Goal: Task Accomplishment & Management: Complete application form

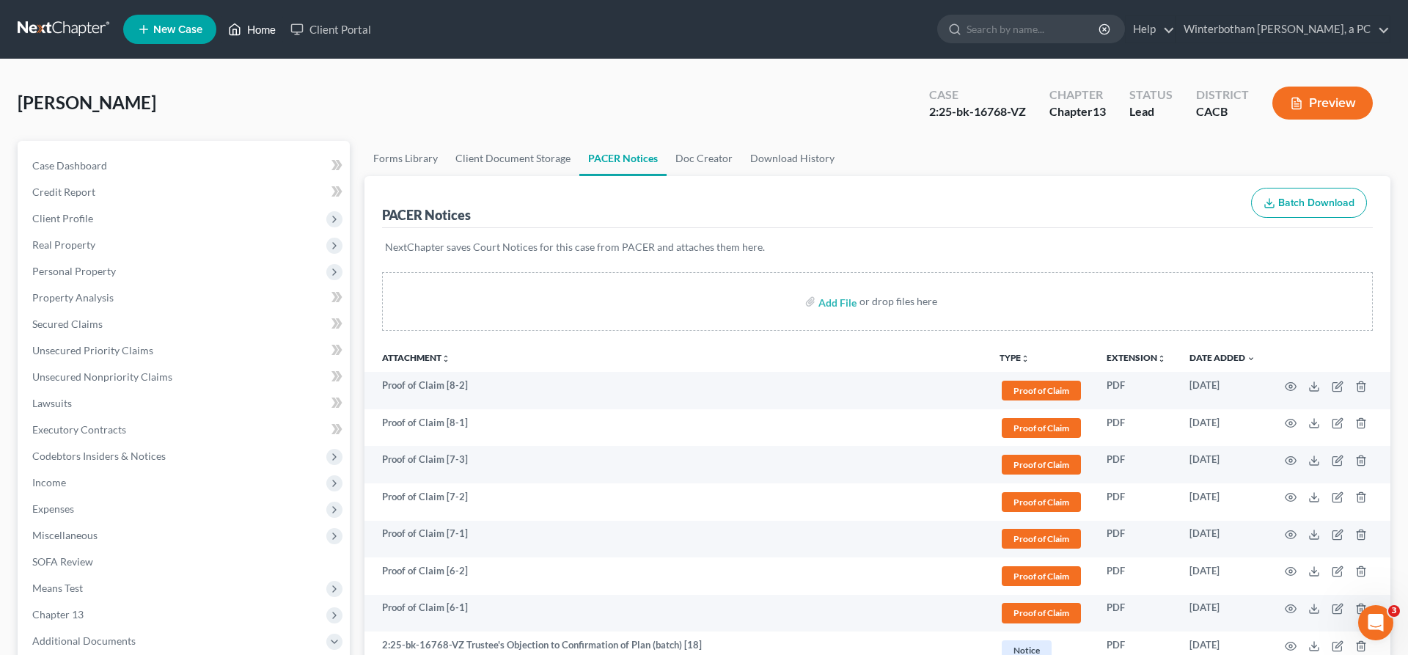
click at [221, 21] on link "Home" at bounding box center [252, 29] width 62 height 26
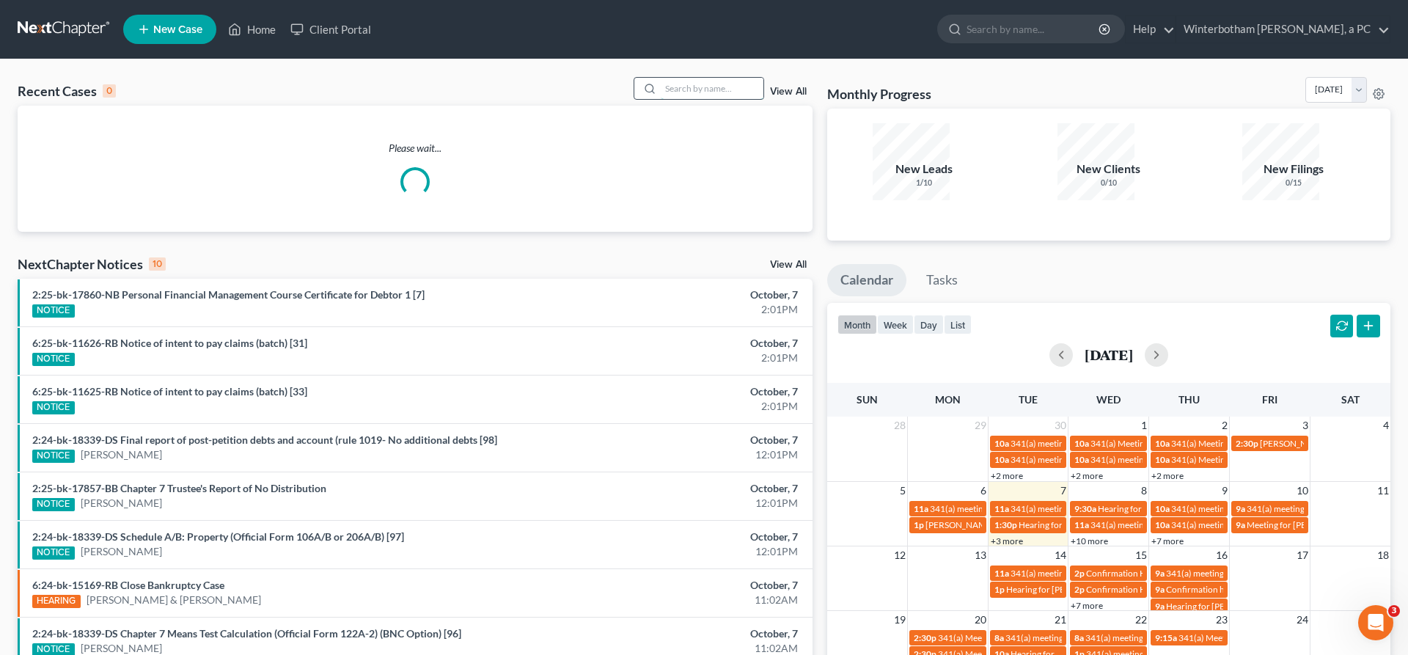
click at [737, 78] on input "search" at bounding box center [712, 88] width 103 height 21
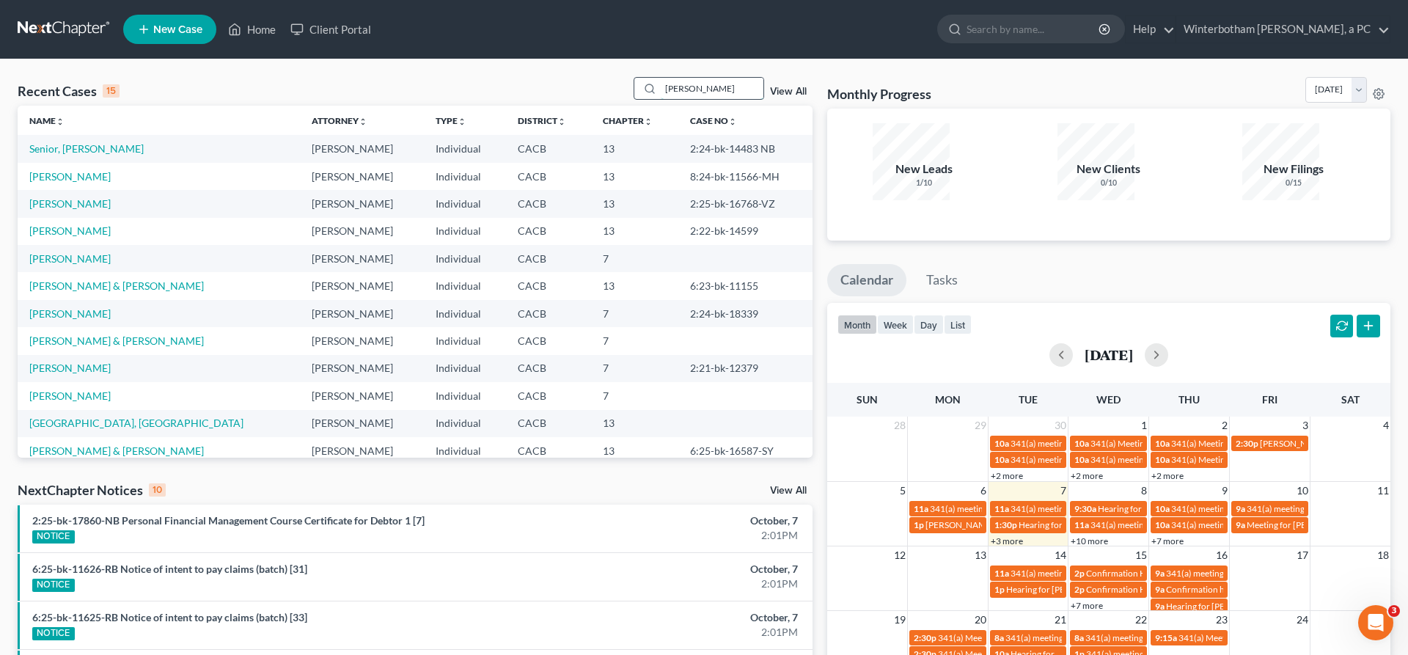
type input "[PERSON_NAME]"
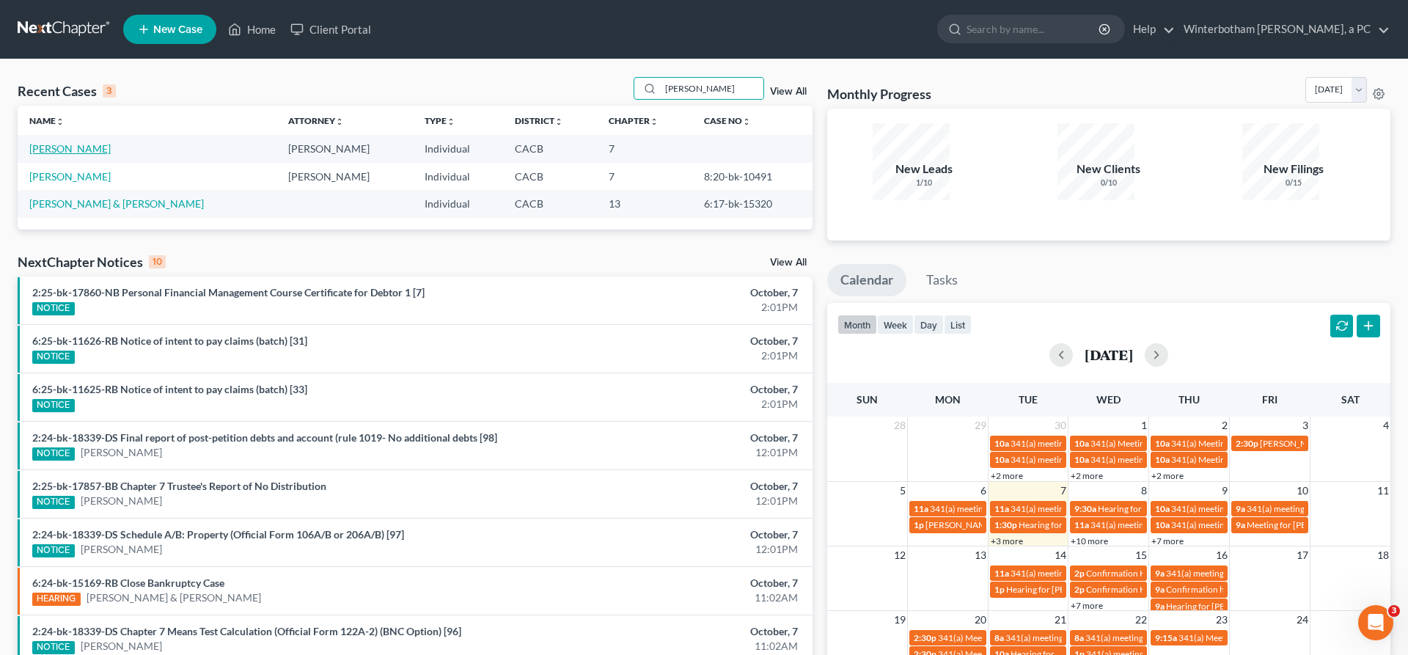
click at [54, 142] on link "[PERSON_NAME]" at bounding box center [69, 148] width 81 height 12
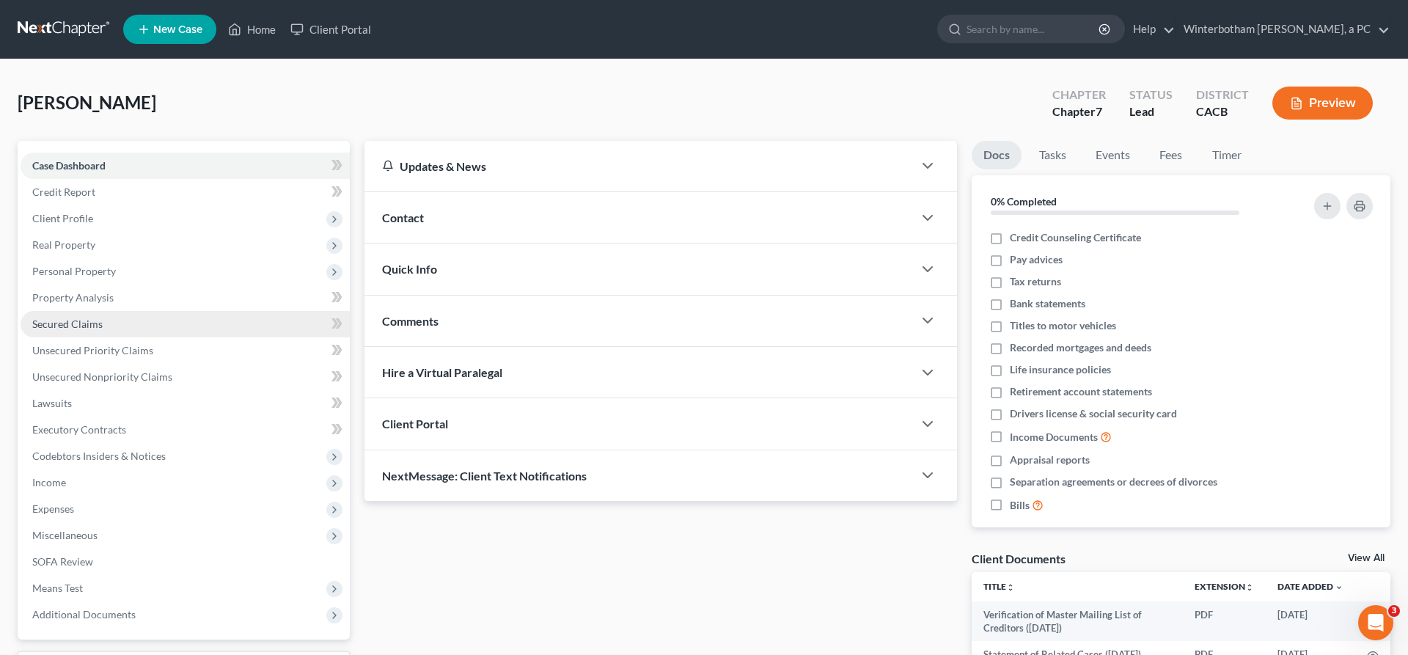
click at [64, 311] on link "Secured Claims" at bounding box center [185, 324] width 329 height 26
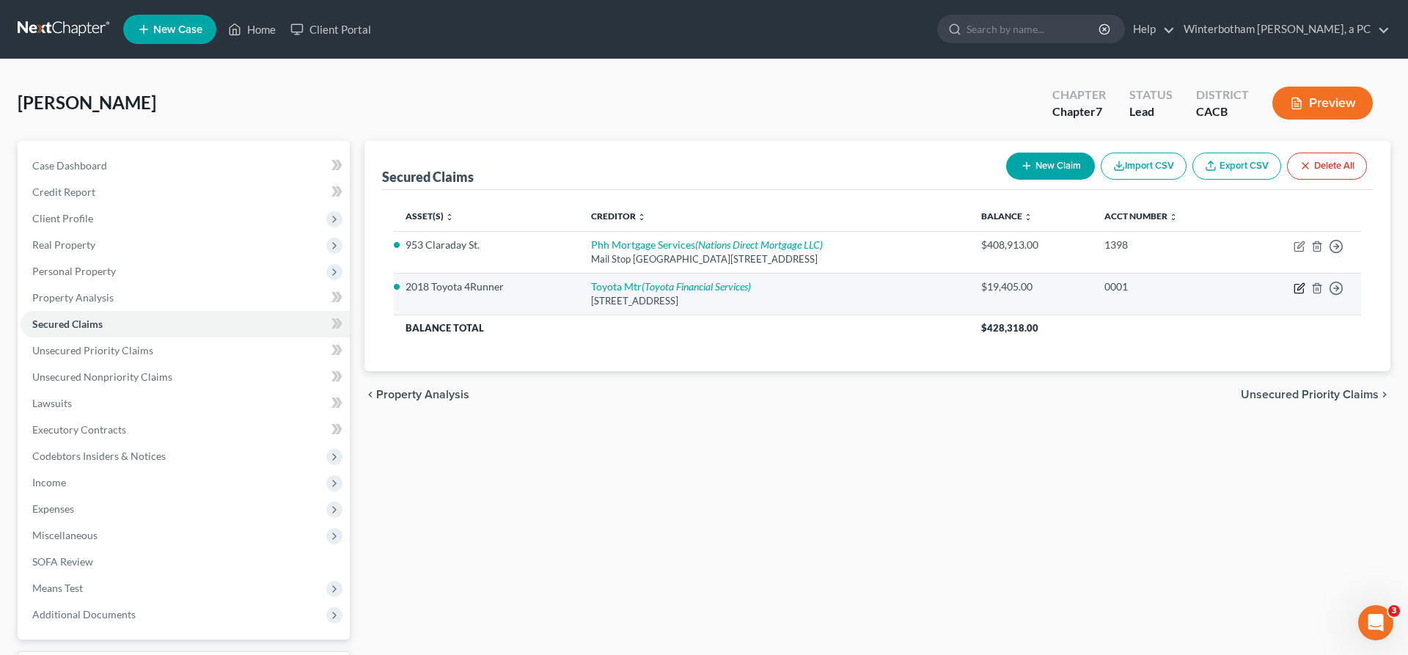
drag, startPoint x: 1321, startPoint y: 227, endPoint x: 1314, endPoint y: 222, distance: 8.6
click at [1305, 282] on icon "button" at bounding box center [1299, 288] width 12 height 12
select select "14"
select select "0"
select select "2"
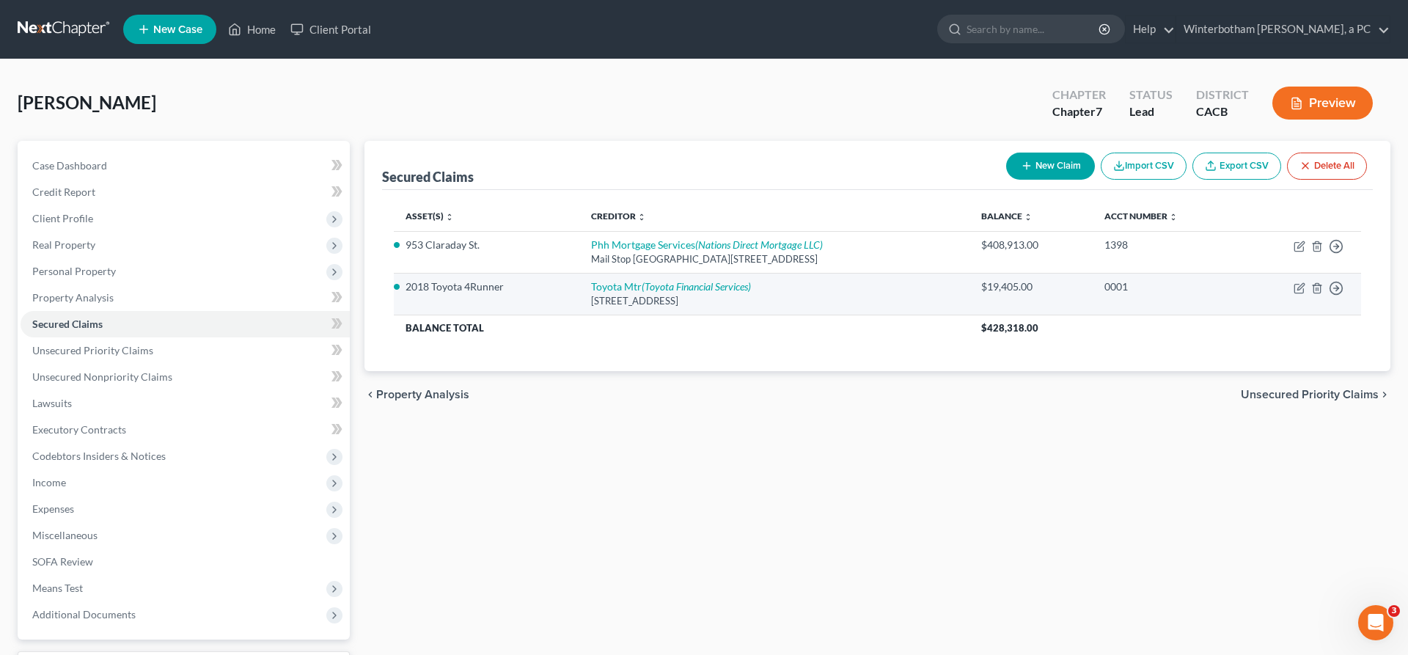
select select "0"
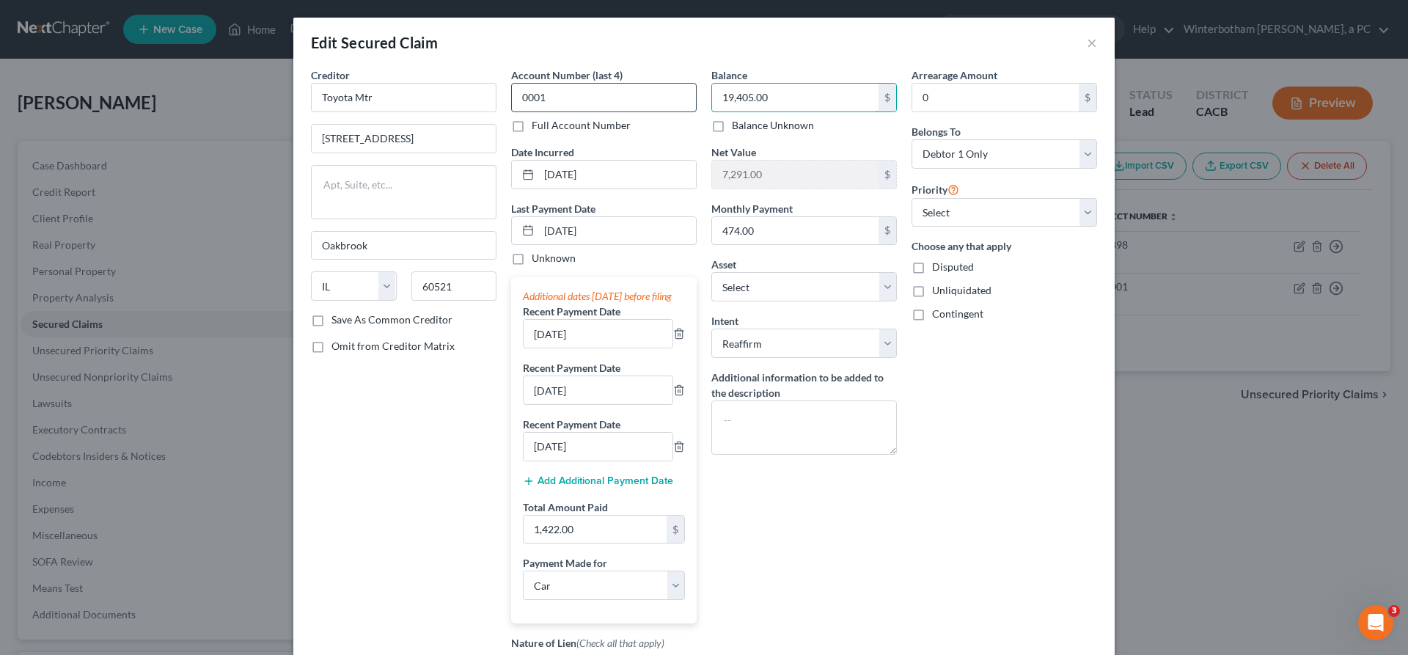
drag, startPoint x: 760, startPoint y: 68, endPoint x: 637, endPoint y: 72, distance: 123.2
click at [712, 84] on input "19,405.00" at bounding box center [795, 98] width 166 height 28
type input "0"
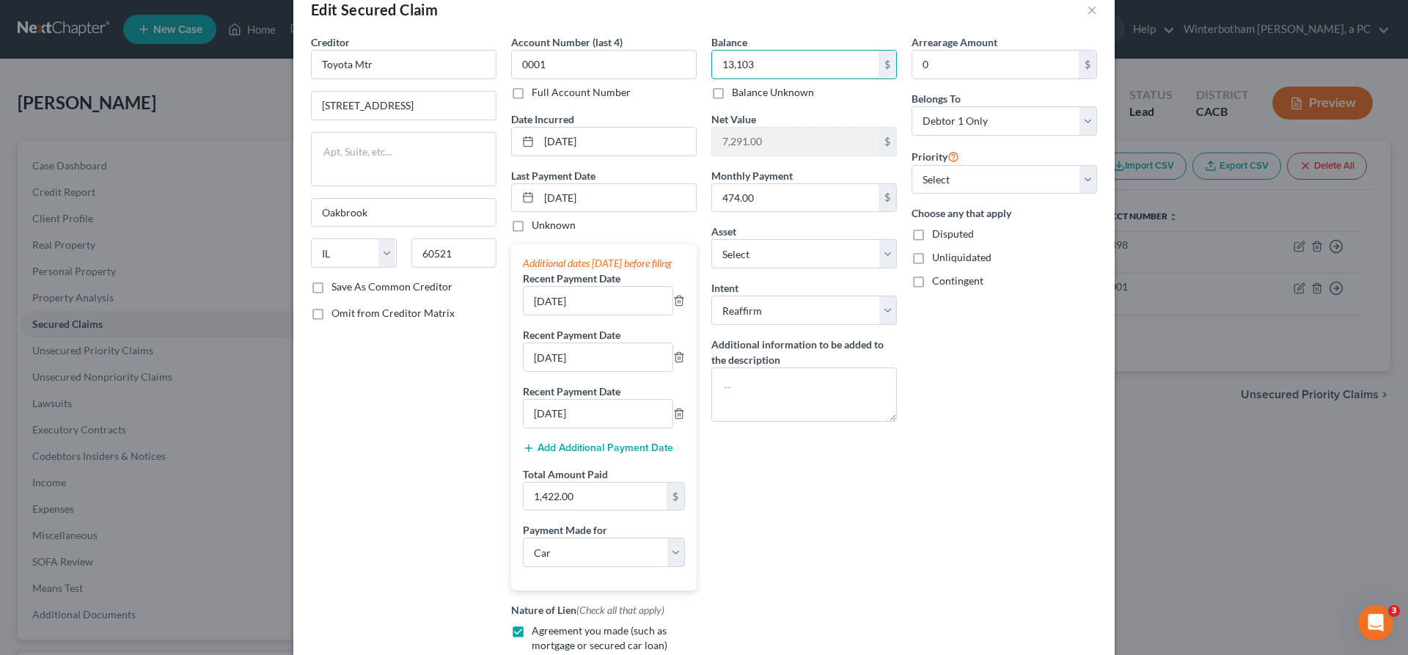
scroll to position [53, 0]
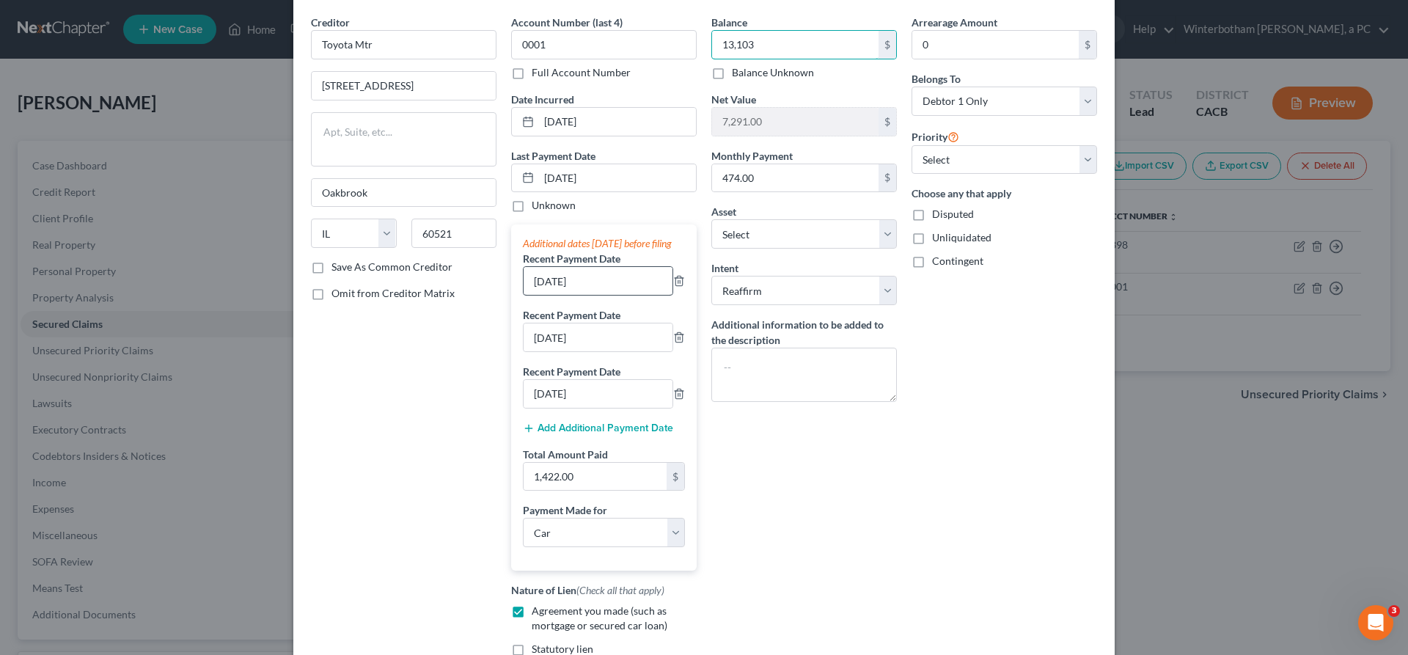
type input "13,103"
click at [576, 267] on input "[DATE]" at bounding box center [598, 281] width 149 height 28
type input "[DATE]"
click at [579, 323] on input "[DATE]" at bounding box center [598, 337] width 149 height 28
type input "[DATE]"
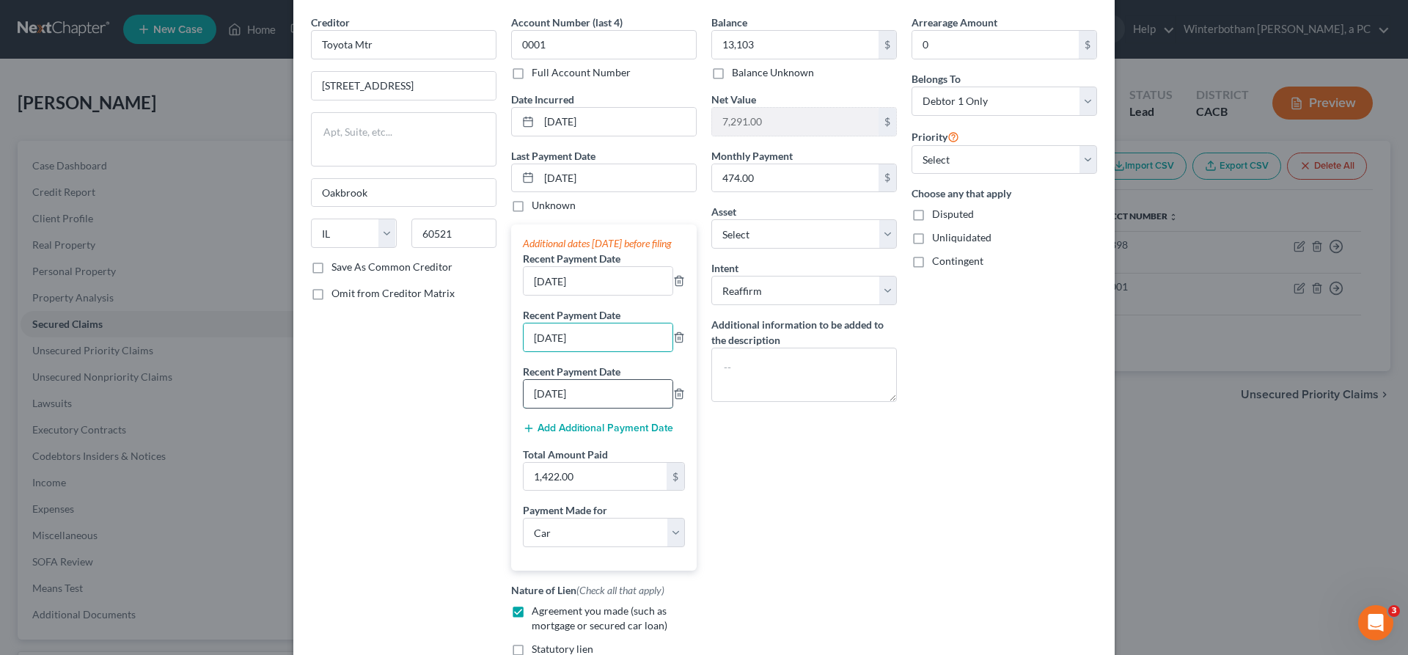
click at [580, 380] on input "[DATE]" at bounding box center [598, 394] width 149 height 28
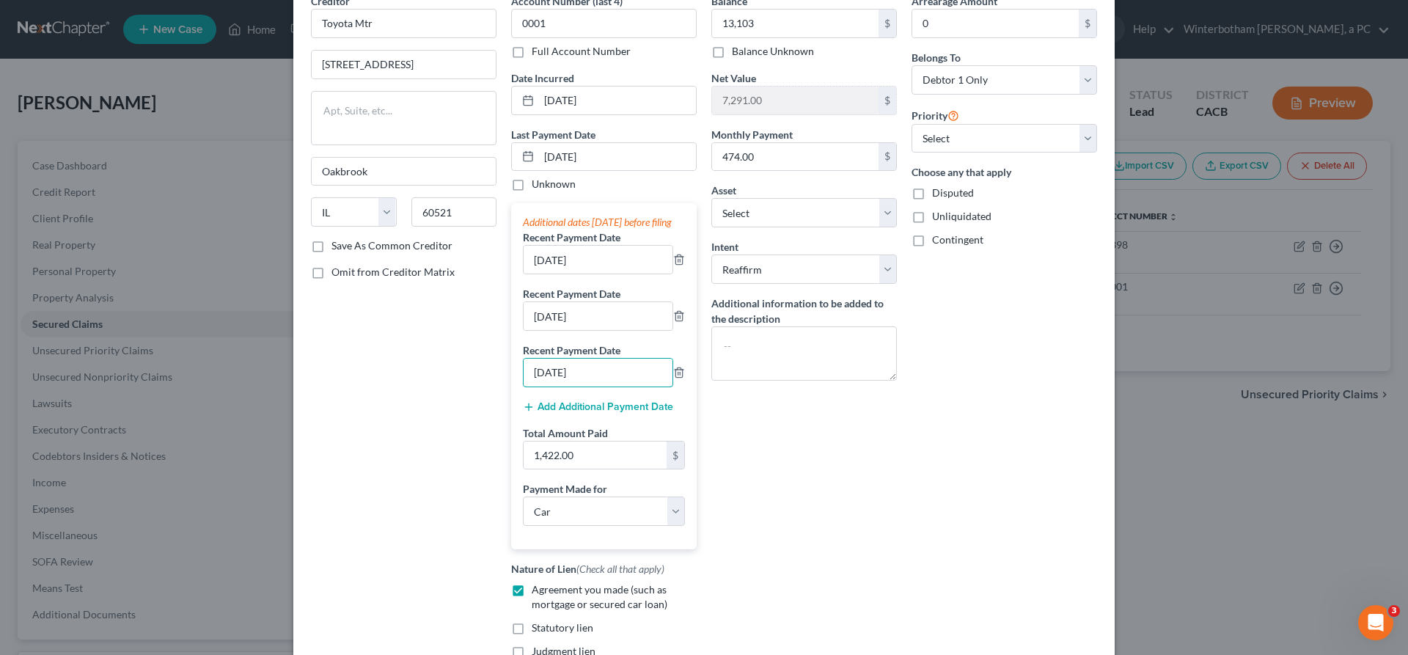
type input "[DATE]"
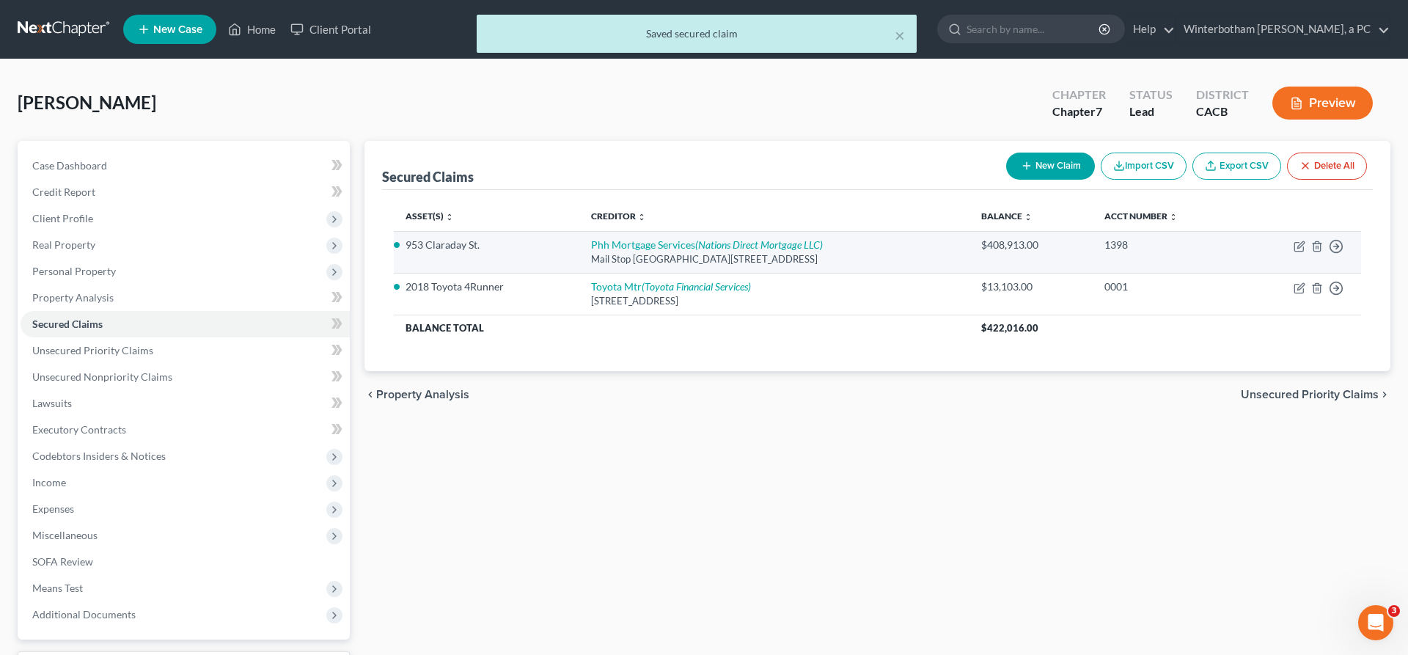
click at [857, 231] on td "Phh Mortgage Services (Nations Direct Mortgage LLC) Mail Stop [GEOGRAPHIC_DATA]…" at bounding box center [773, 252] width 389 height 42
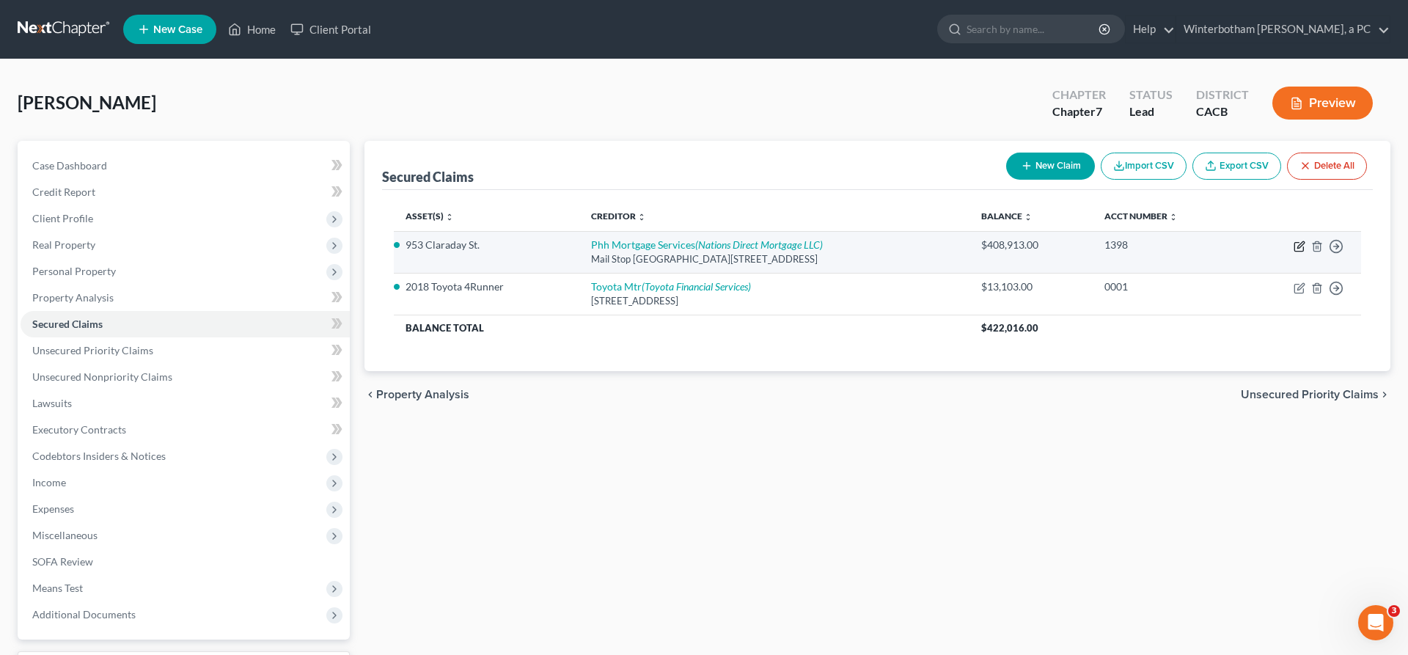
click at [1304, 241] on icon "button" at bounding box center [1300, 244] width 7 height 7
select select "33"
select select "3"
select select "10"
select select "4"
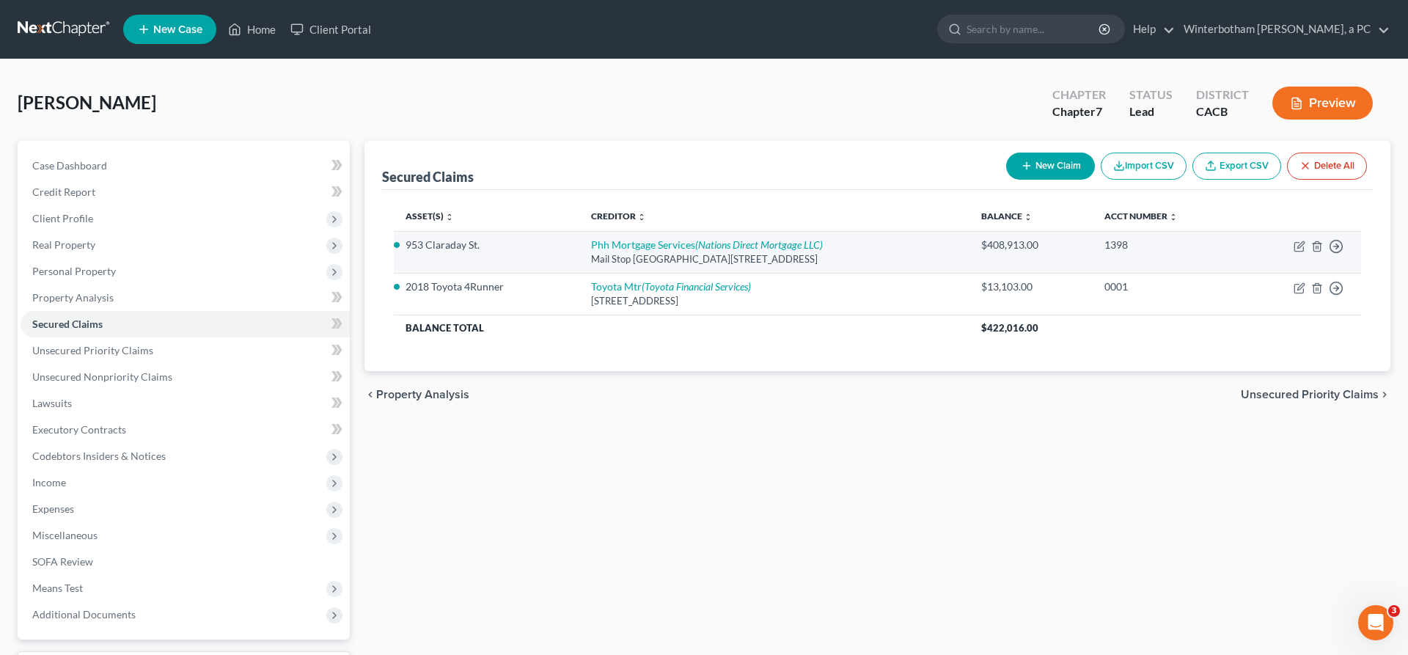
select select "0"
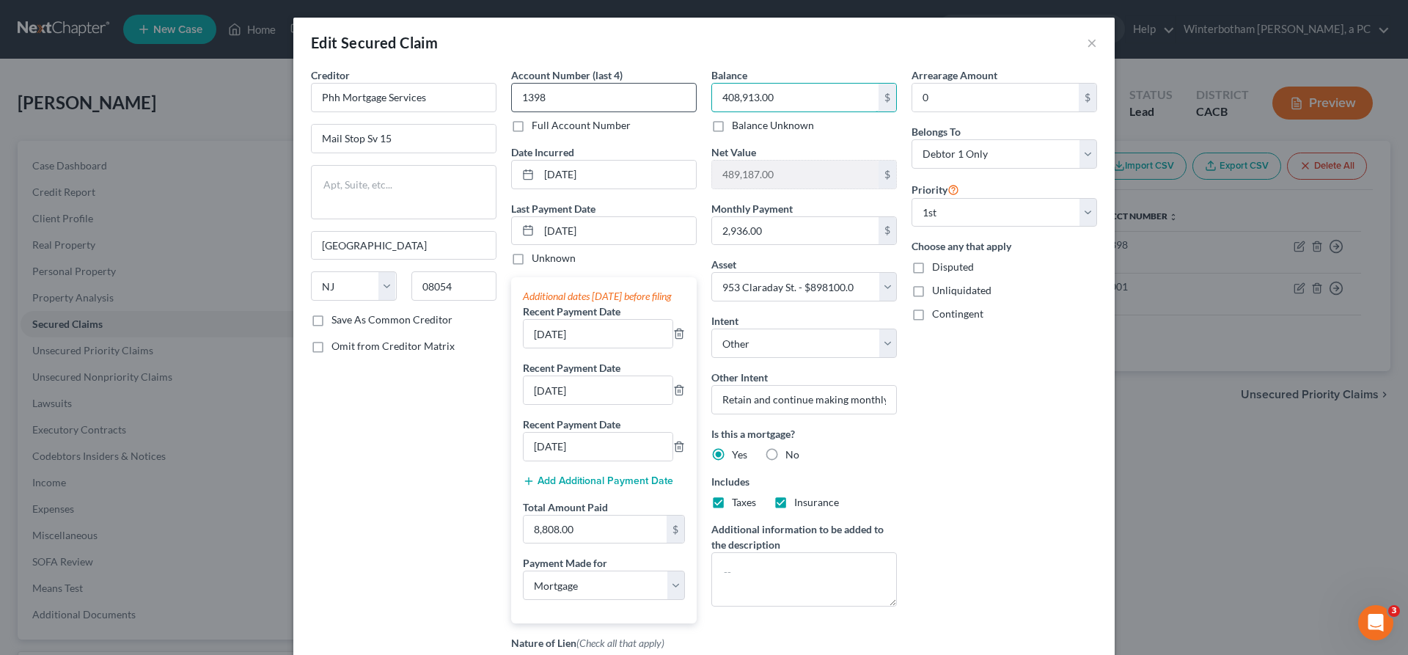
drag, startPoint x: 772, startPoint y: 72, endPoint x: 684, endPoint y: 74, distance: 88.0
click at [712, 84] on input "408,913.00" at bounding box center [795, 98] width 166 height 28
type input "0"
type input "398,471"
click at [572, 320] on input "[DATE]" at bounding box center [598, 334] width 149 height 28
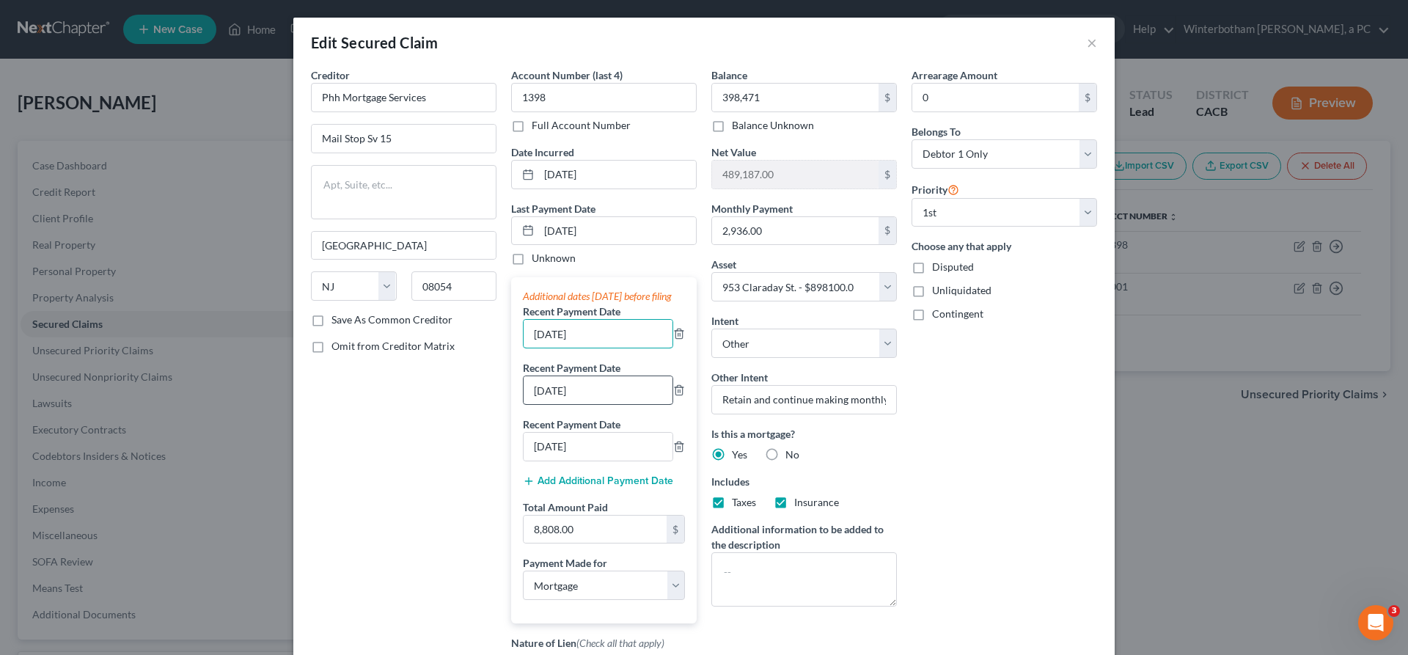
type input "[DATE]"
click at [579, 376] on input "[DATE]" at bounding box center [598, 390] width 149 height 28
type input "[DATE]"
click at [581, 433] on input "[DATE]" at bounding box center [598, 447] width 149 height 28
type input "[DATE]"
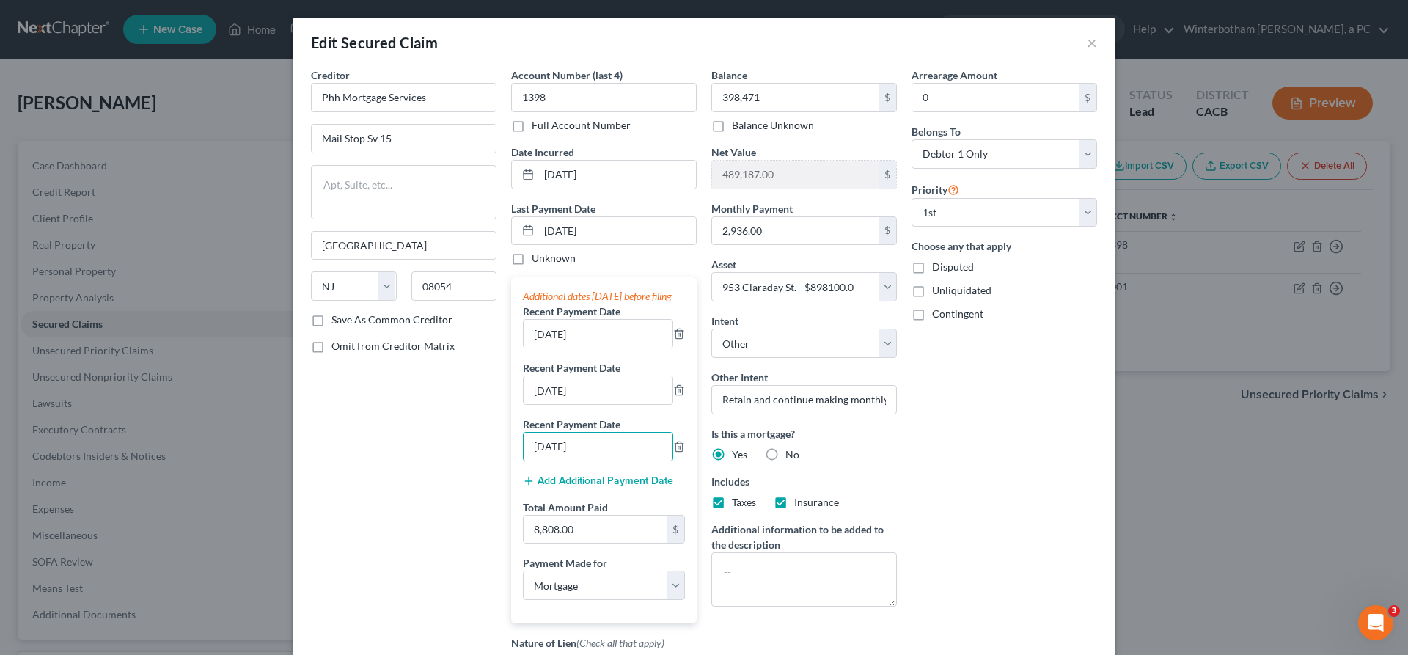
click at [818, 537] on div "Balance 398,471.00 $ Balance Unknown Balance Undetermined 398,471 $ Balance Unk…" at bounding box center [804, 417] width 200 height 700
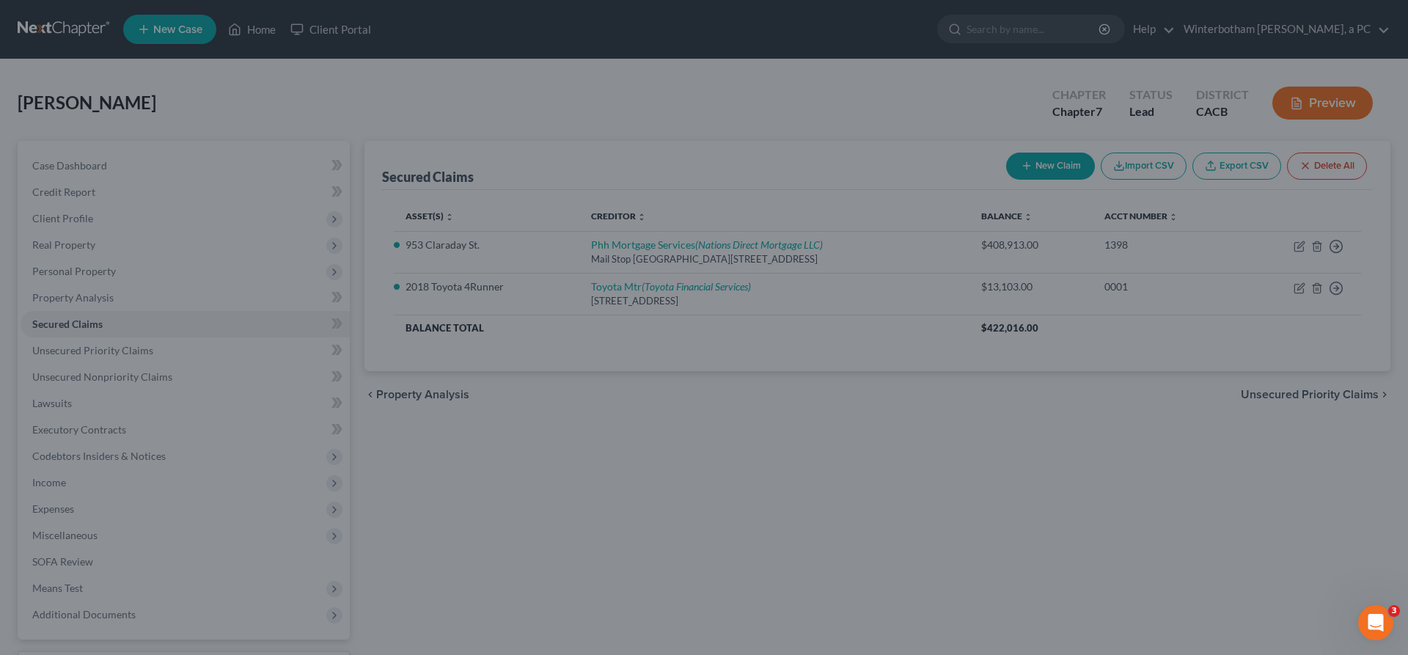
select select
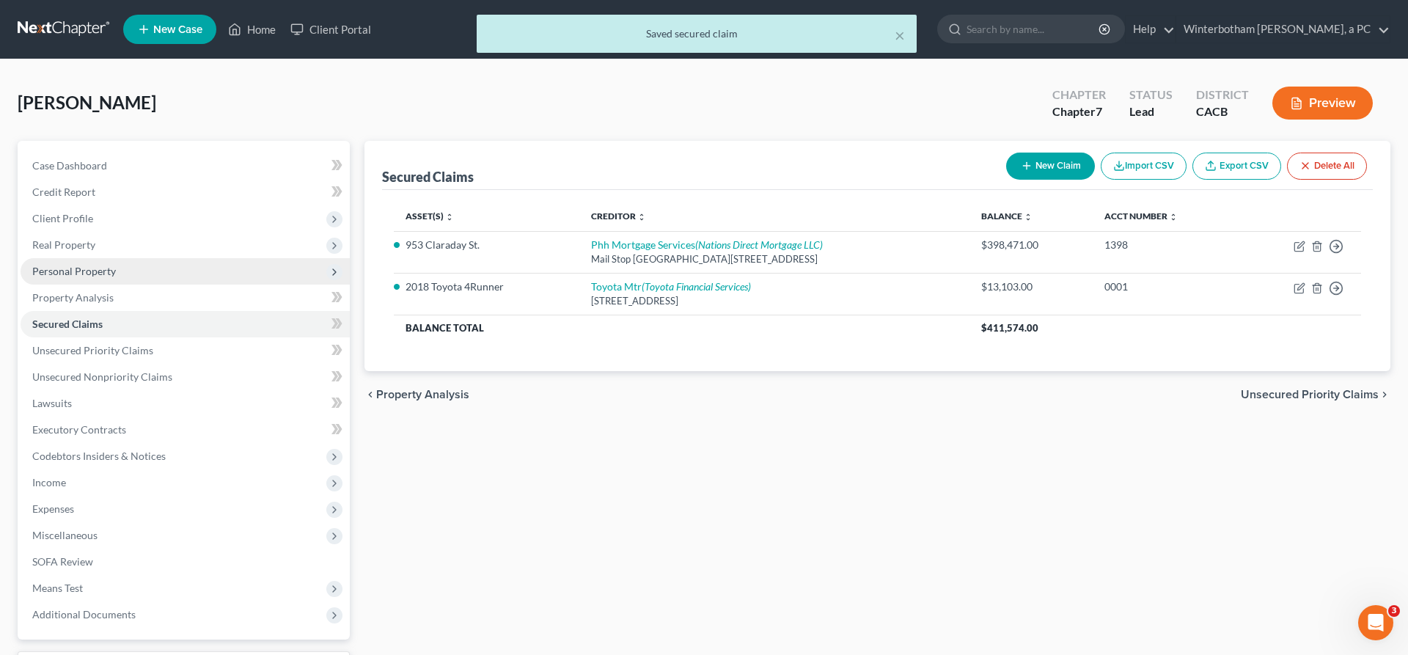
click at [69, 265] on span "Personal Property" at bounding box center [74, 271] width 84 height 12
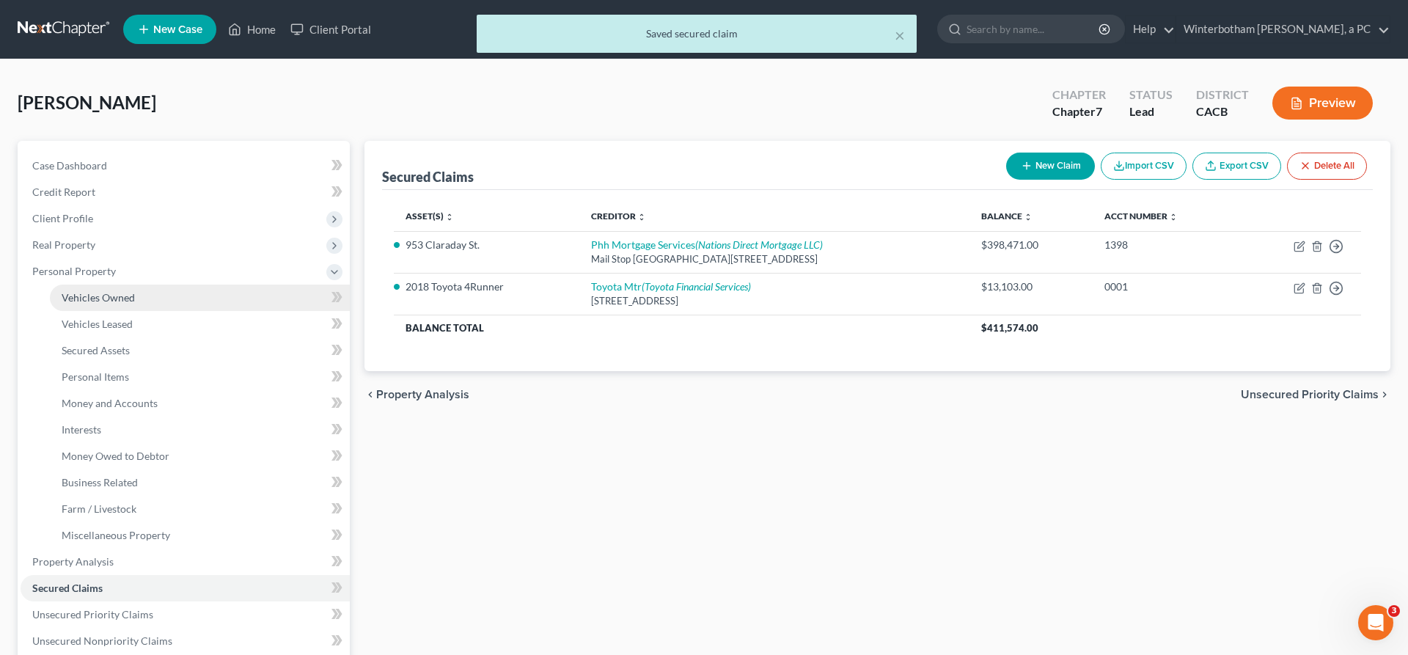
click at [91, 291] on span "Vehicles Owned" at bounding box center [98, 297] width 73 height 12
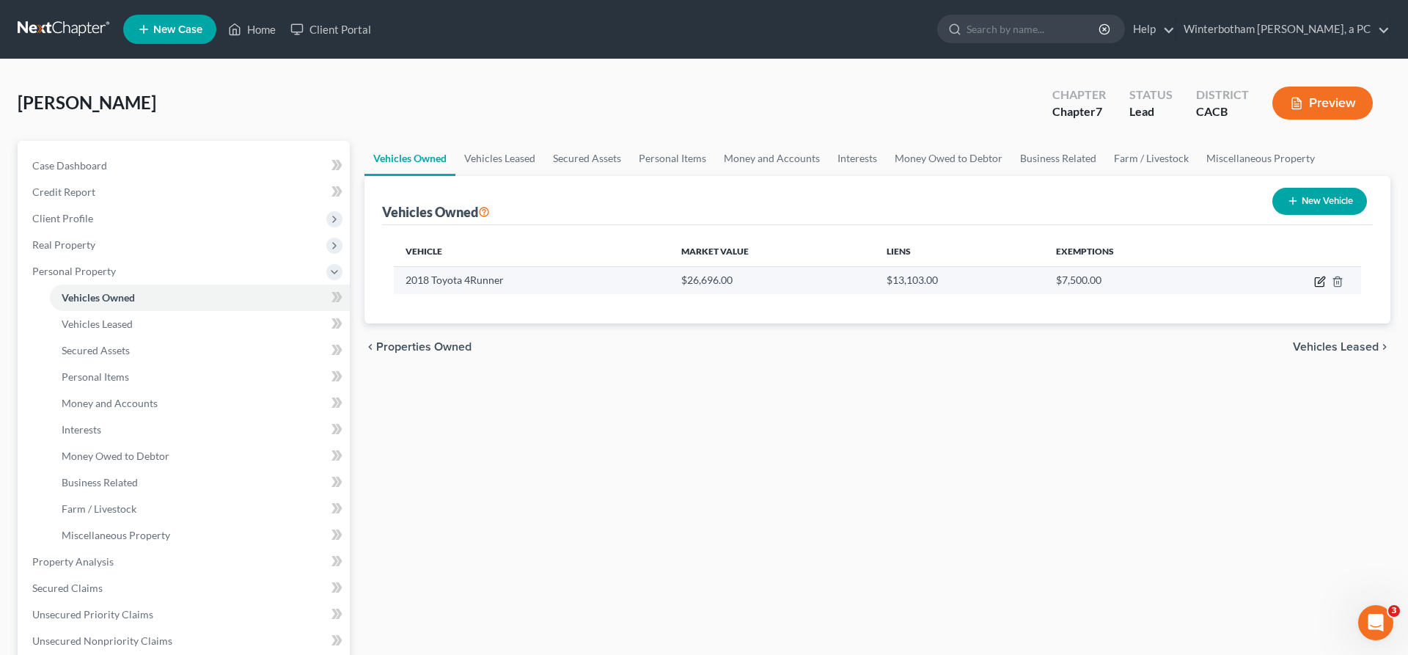
click at [1324, 276] on icon "button" at bounding box center [1321, 279] width 7 height 7
select select "0"
select select "8"
select select "2"
select select "0"
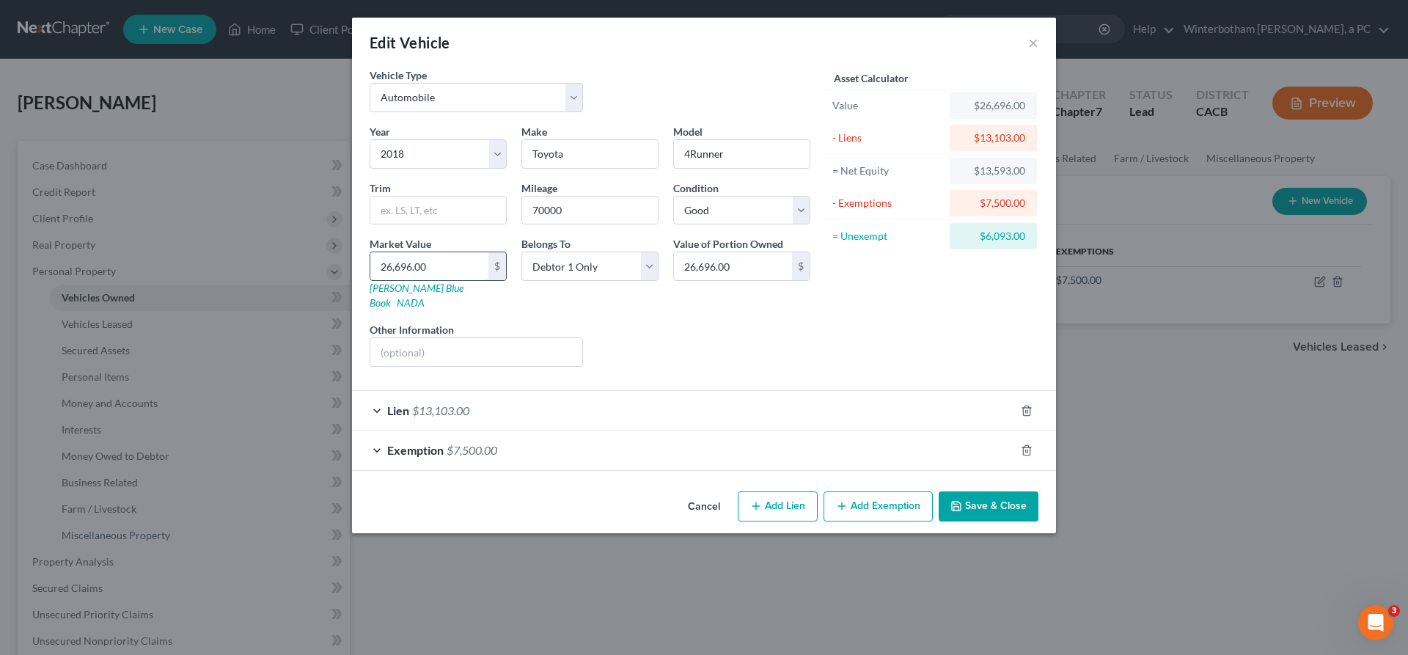
click at [488, 252] on input "26,696.00" at bounding box center [429, 266] width 118 height 28
type input "2"
type input "2.00"
type input "22"
type input "22.00"
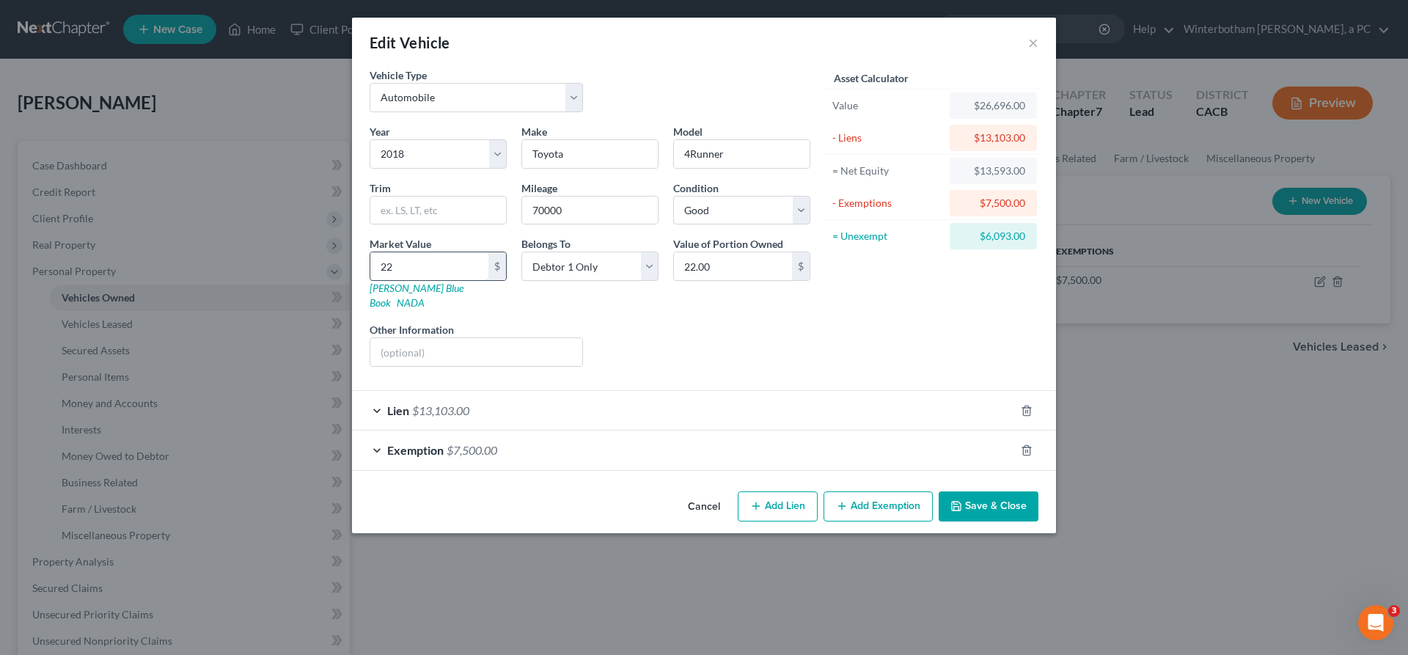
type input "224"
type input "224.00"
type input "2242"
type input "2,242.00"
type input "2,2420"
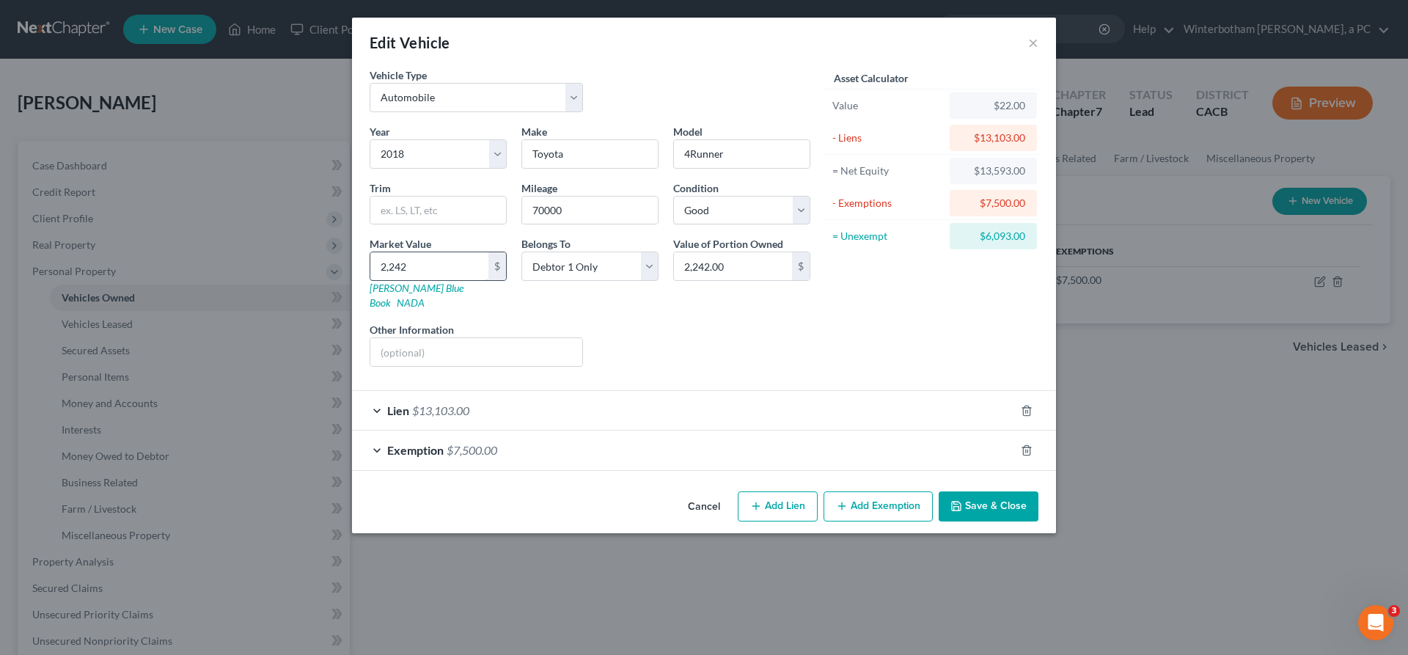
type input "22,420.00"
type input "22,420"
click at [652, 430] on div "Exemption $7,500.00" at bounding box center [683, 449] width 663 height 39
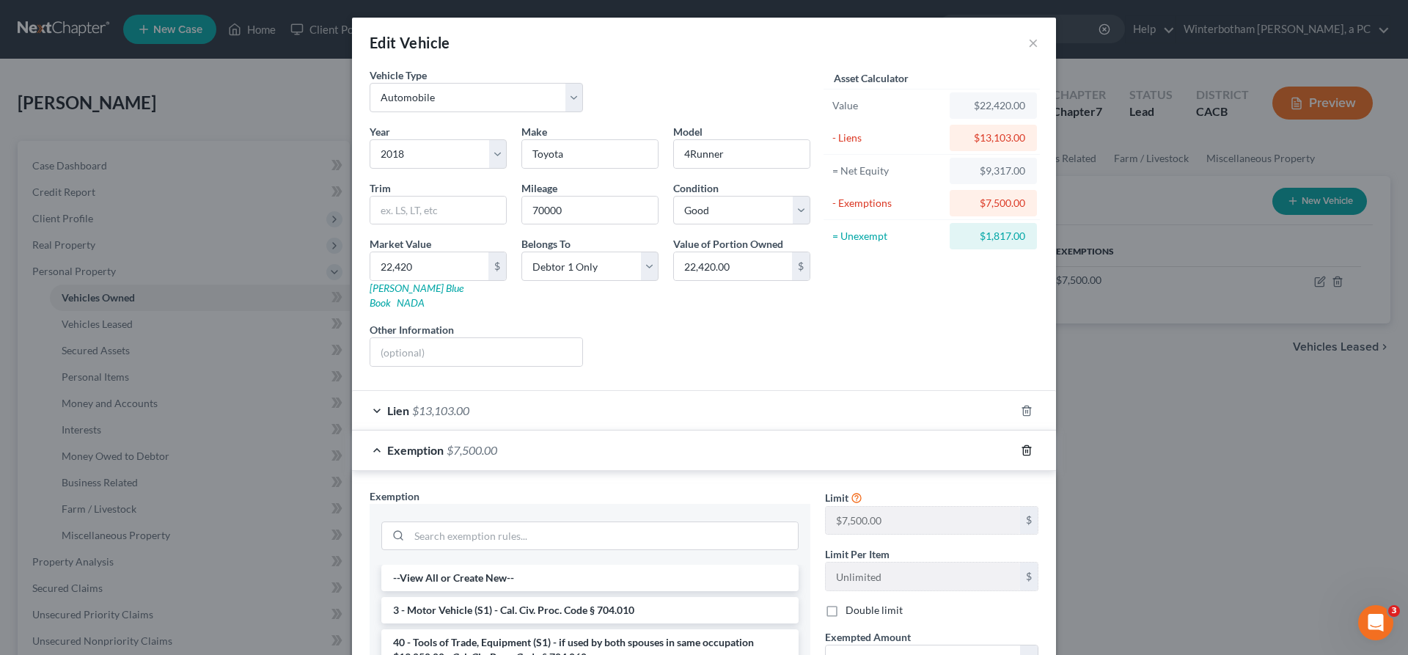
click at [1015, 438] on div at bounding box center [1035, 449] width 41 height 23
click at [1026, 449] on line "button" at bounding box center [1026, 450] width 0 height 3
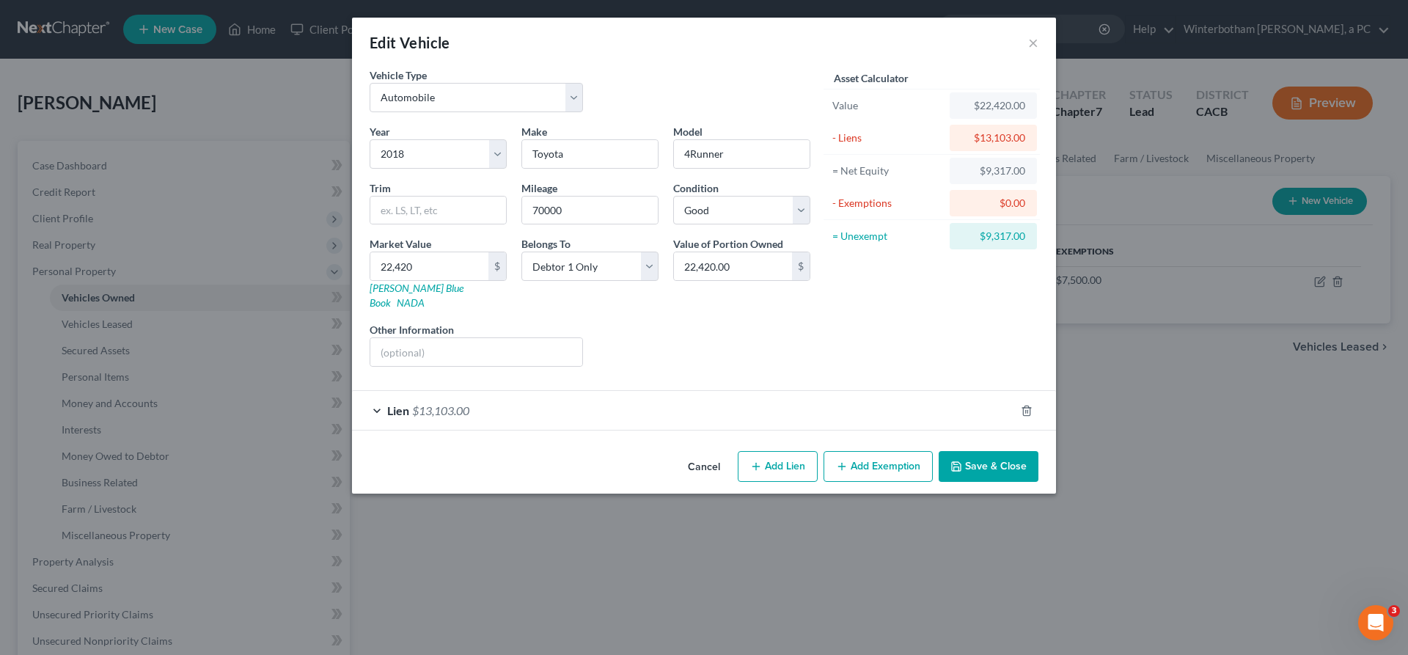
click at [823, 451] on button "Add Exemption" at bounding box center [877, 466] width 109 height 31
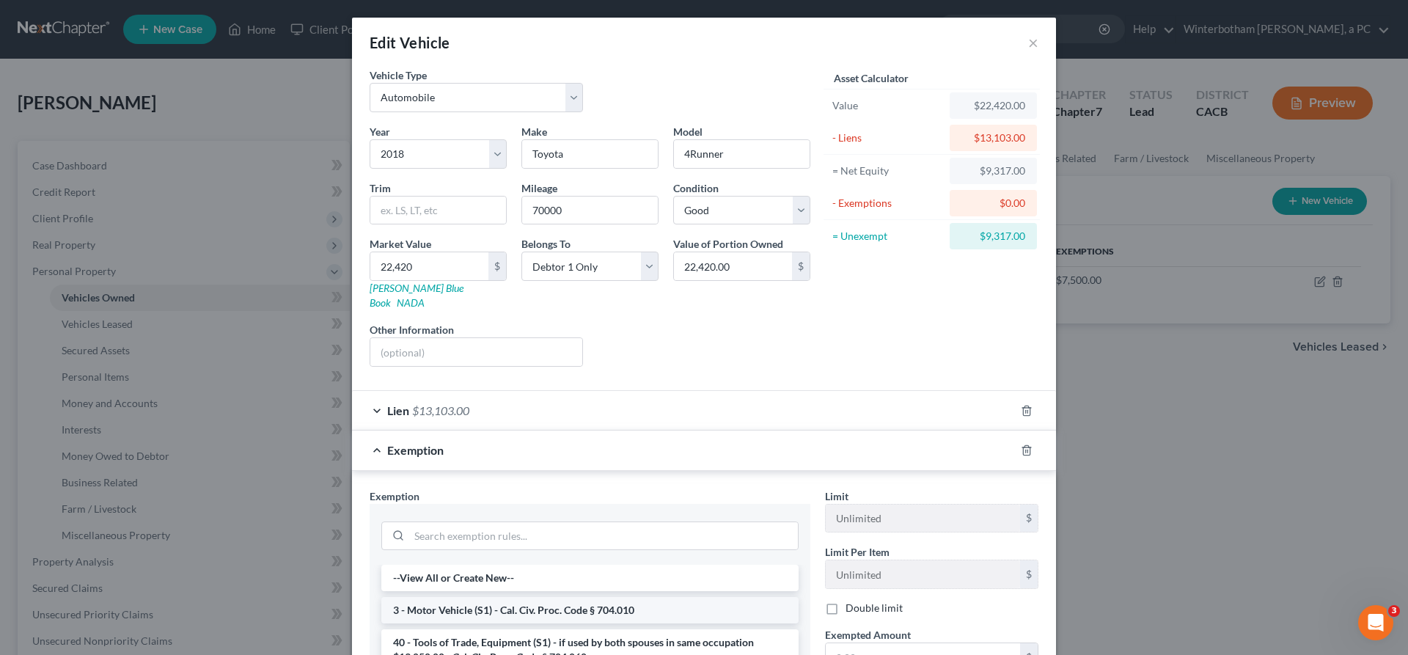
click at [581, 597] on li "3 - Motor Vehicle (S1) - Cal. Civ. Proc. Code § 704.010" at bounding box center [589, 610] width 417 height 26
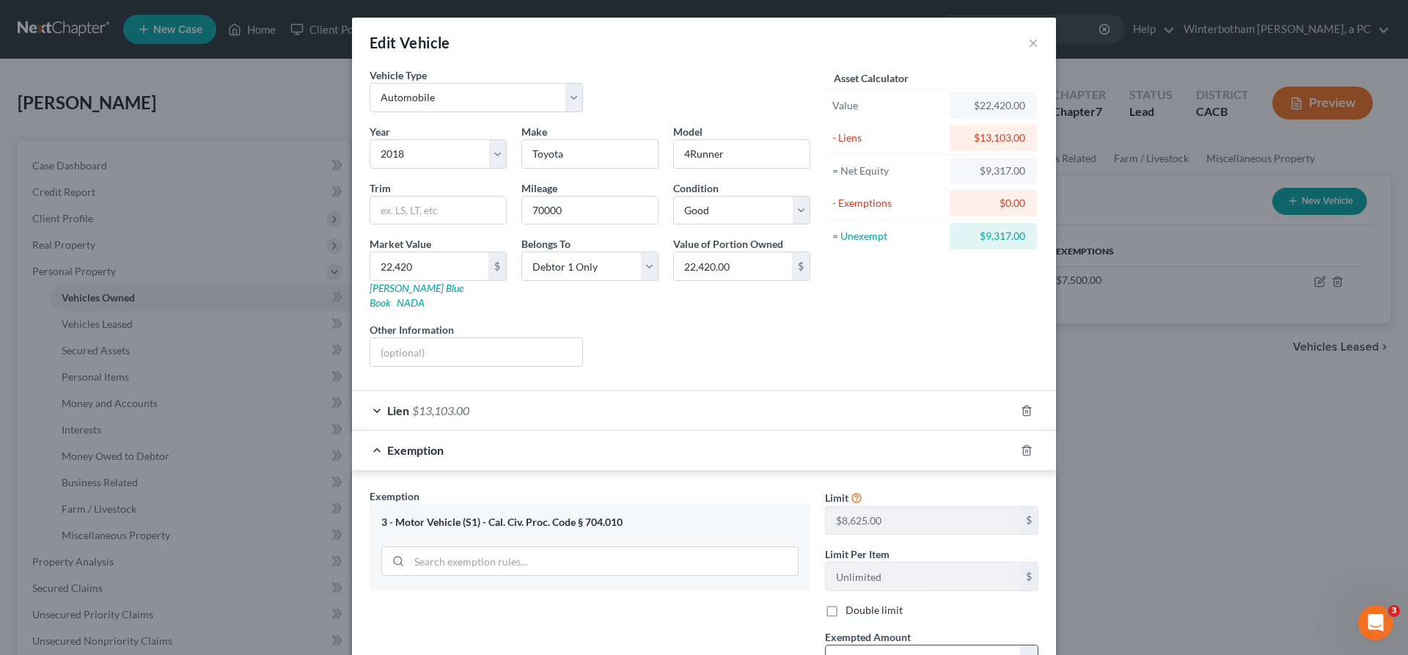
click at [829, 645] on input "text" at bounding box center [923, 659] width 194 height 28
type input "8,625"
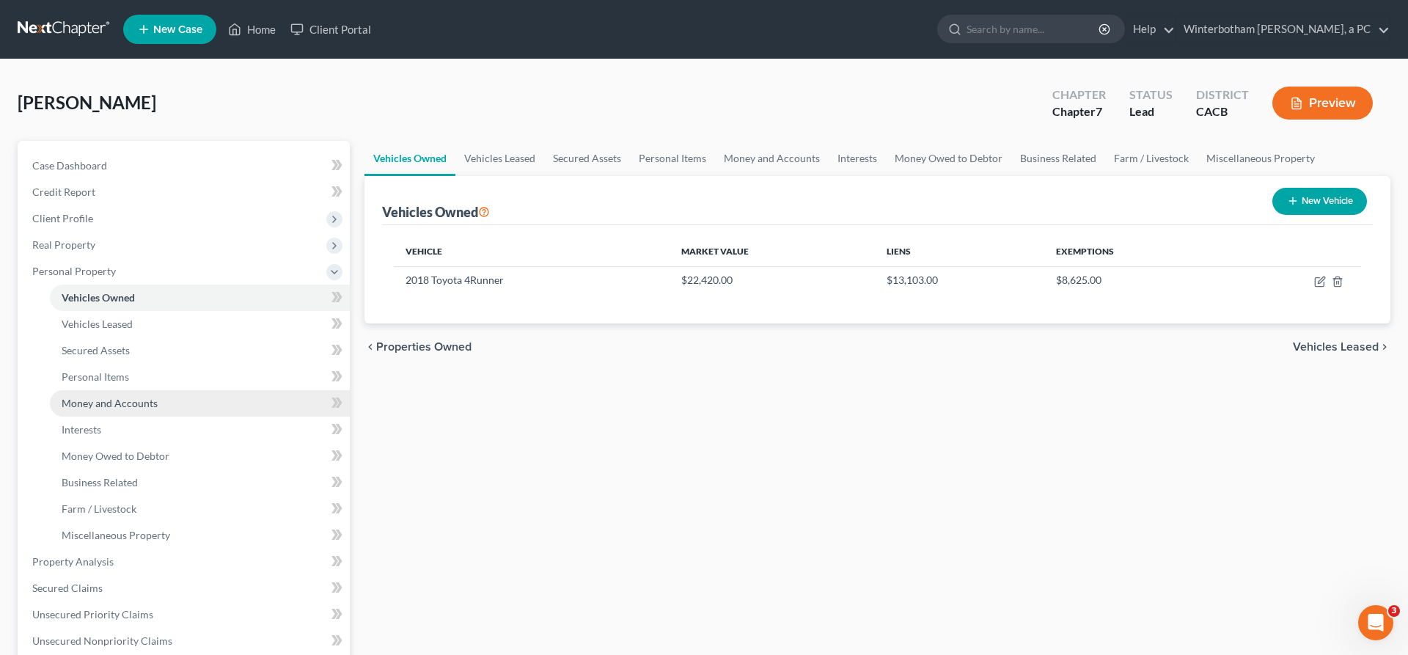
click at [172, 390] on link "Money and Accounts" at bounding box center [200, 403] width 300 height 26
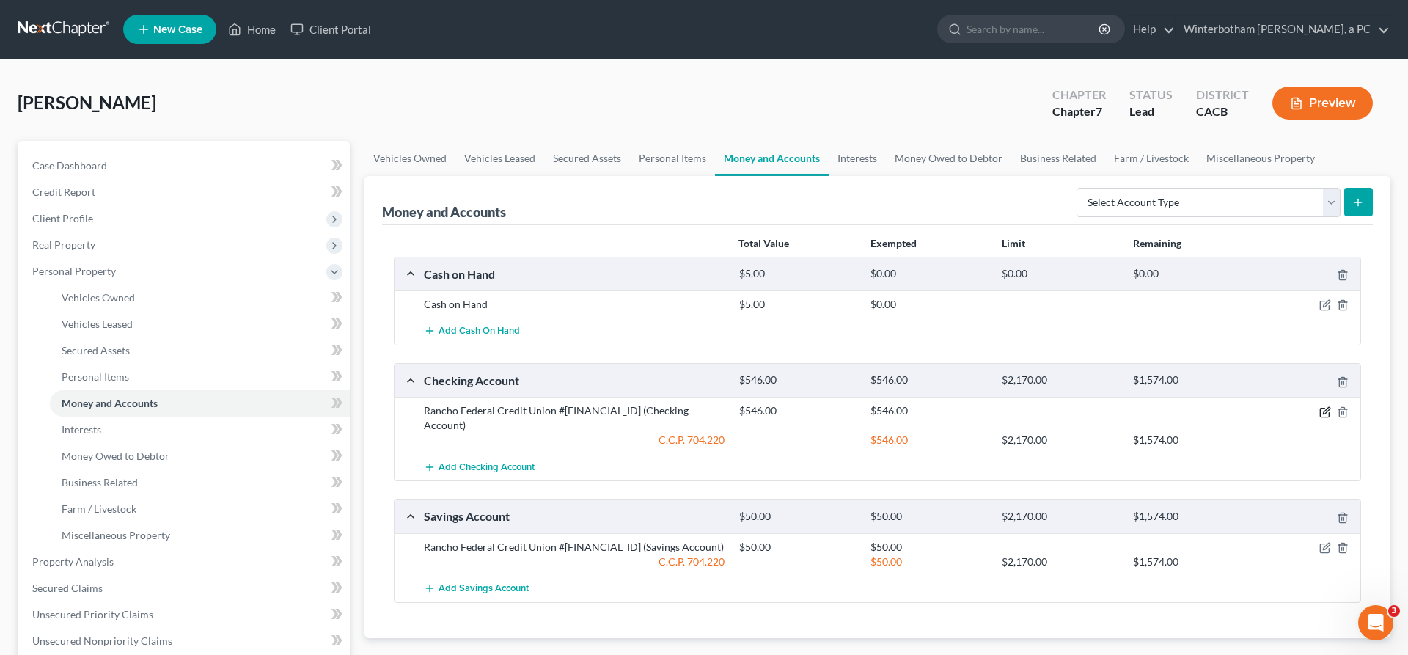
click at [1329, 407] on icon "button" at bounding box center [1326, 410] width 7 height 7
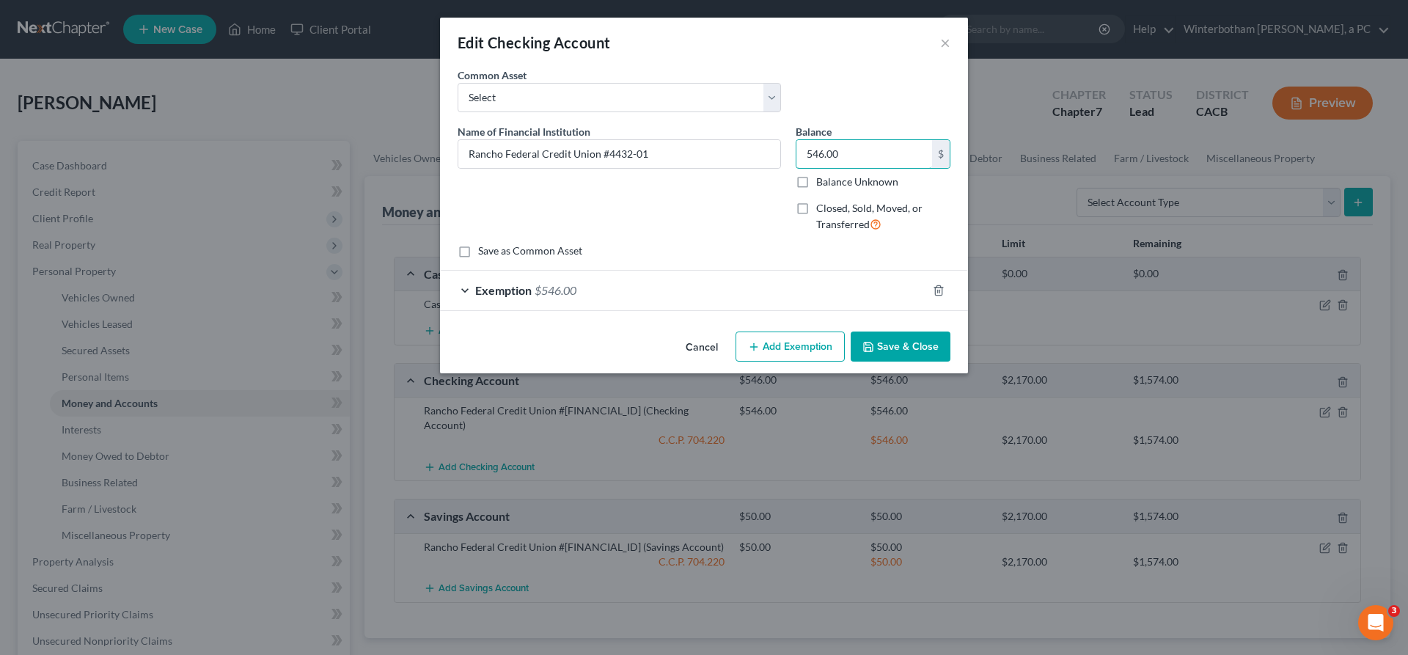
drag, startPoint x: 828, startPoint y: 117, endPoint x: 769, endPoint y: 124, distance: 59.0
click at [796, 140] on input "546.00" at bounding box center [864, 154] width 136 height 28
type input "0"
type input "198"
click at [744, 271] on div "Exemption $546.00" at bounding box center [683, 290] width 487 height 39
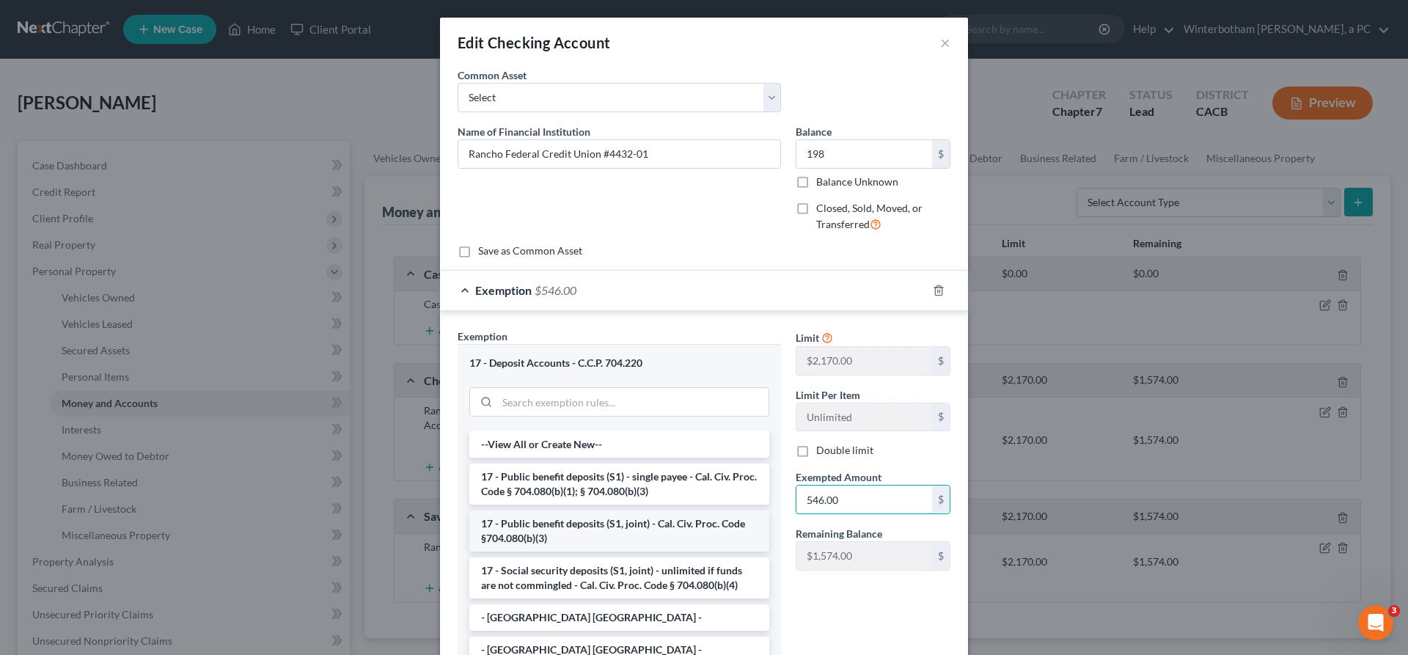
drag, startPoint x: 840, startPoint y: 384, endPoint x: 744, endPoint y: 391, distance: 96.3
click at [796, 485] on input "546.00" at bounding box center [864, 499] width 136 height 28
type input "0"
type input "198"
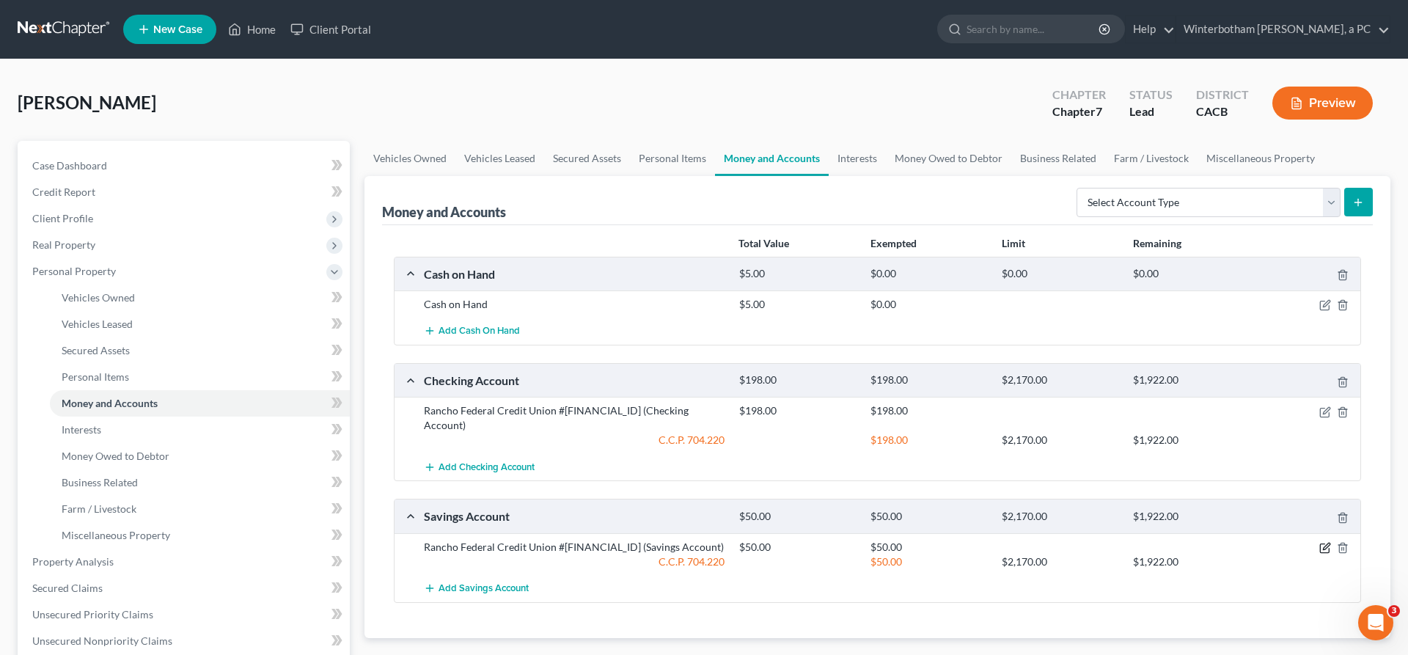
click at [1331, 542] on icon "button" at bounding box center [1325, 548] width 12 height 12
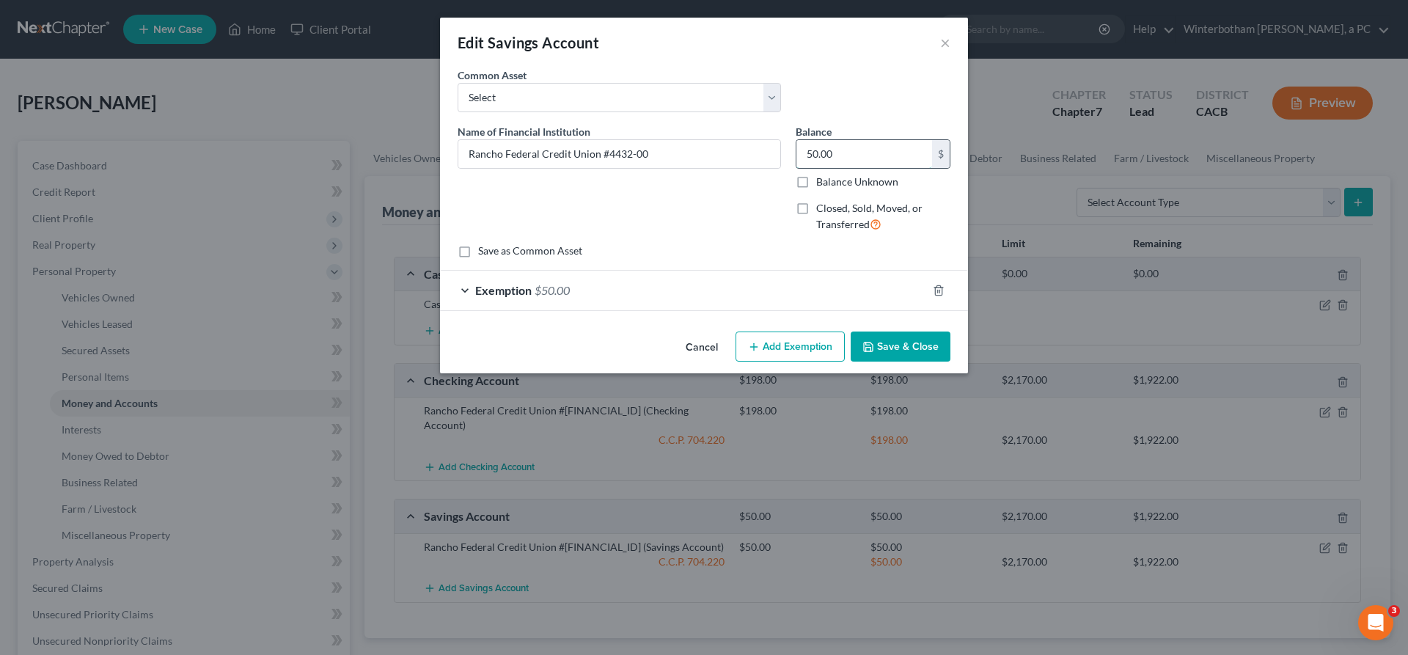
click at [818, 140] on input "50.00" at bounding box center [864, 154] width 136 height 28
type input "225"
click at [759, 271] on div "Exemption $50.00" at bounding box center [683, 290] width 487 height 39
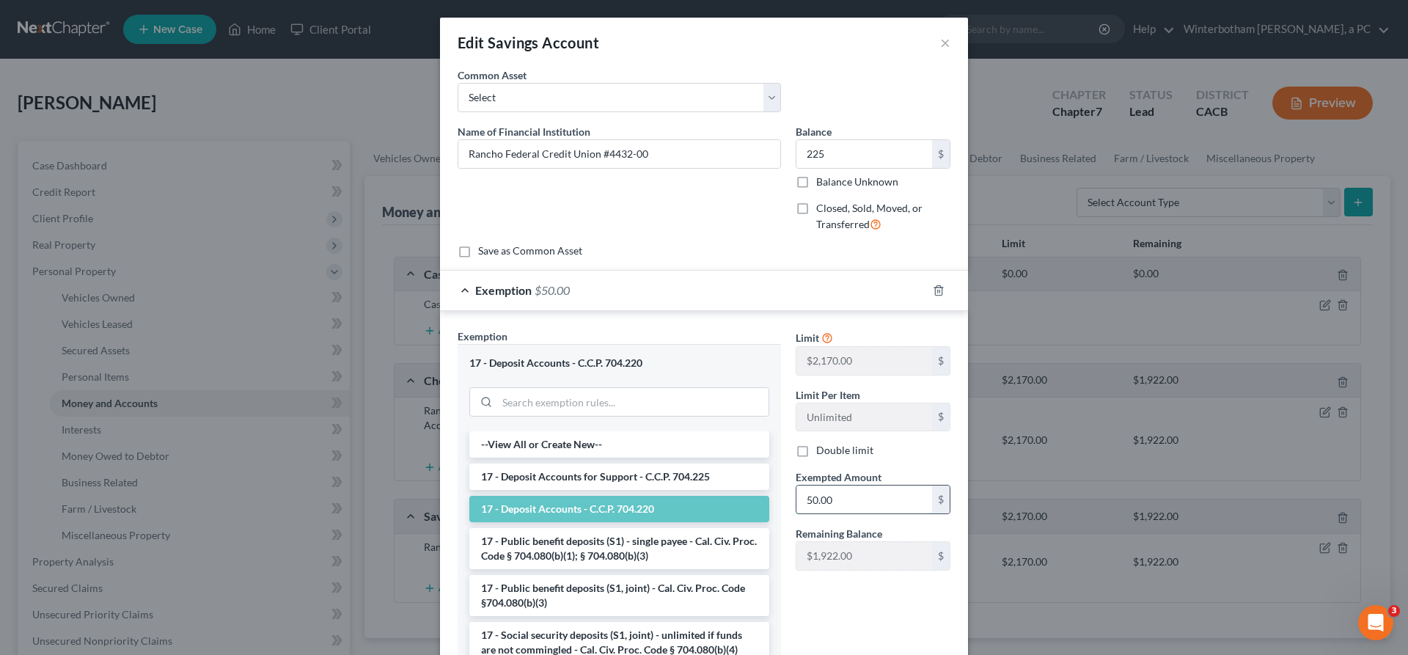
click at [803, 485] on input "50.00" at bounding box center [864, 499] width 136 height 28
type input "225"
